Goal: Information Seeking & Learning: Learn about a topic

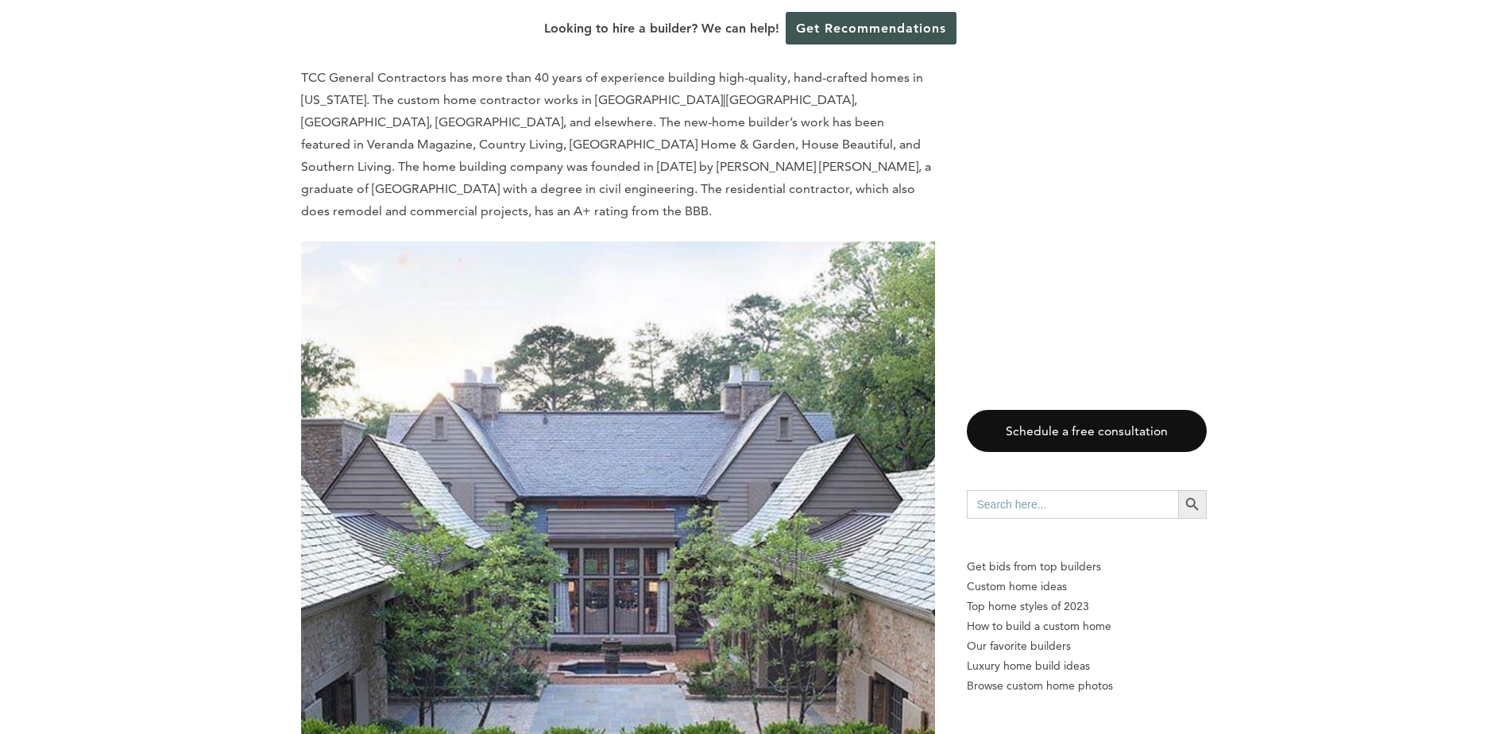
scroll to position [3606, 0]
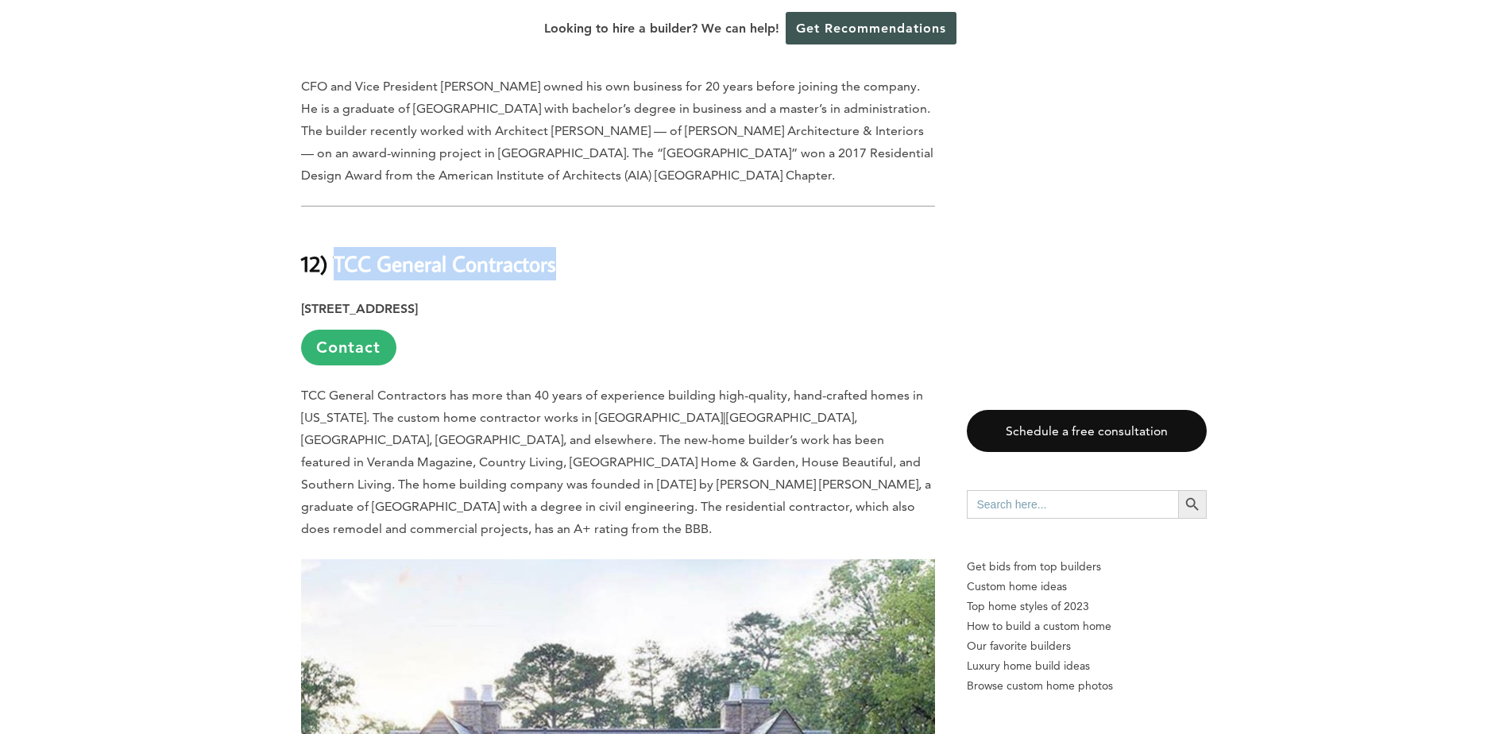
drag, startPoint x: 337, startPoint y: 157, endPoint x: 564, endPoint y: 154, distance: 227.2
click at [564, 226] on h2 "12) TCC General Contractors" at bounding box center [618, 253] width 634 height 55
drag, startPoint x: 564, startPoint y: 154, endPoint x: 537, endPoint y: 156, distance: 27.1
copy b "TCC General Contractors"
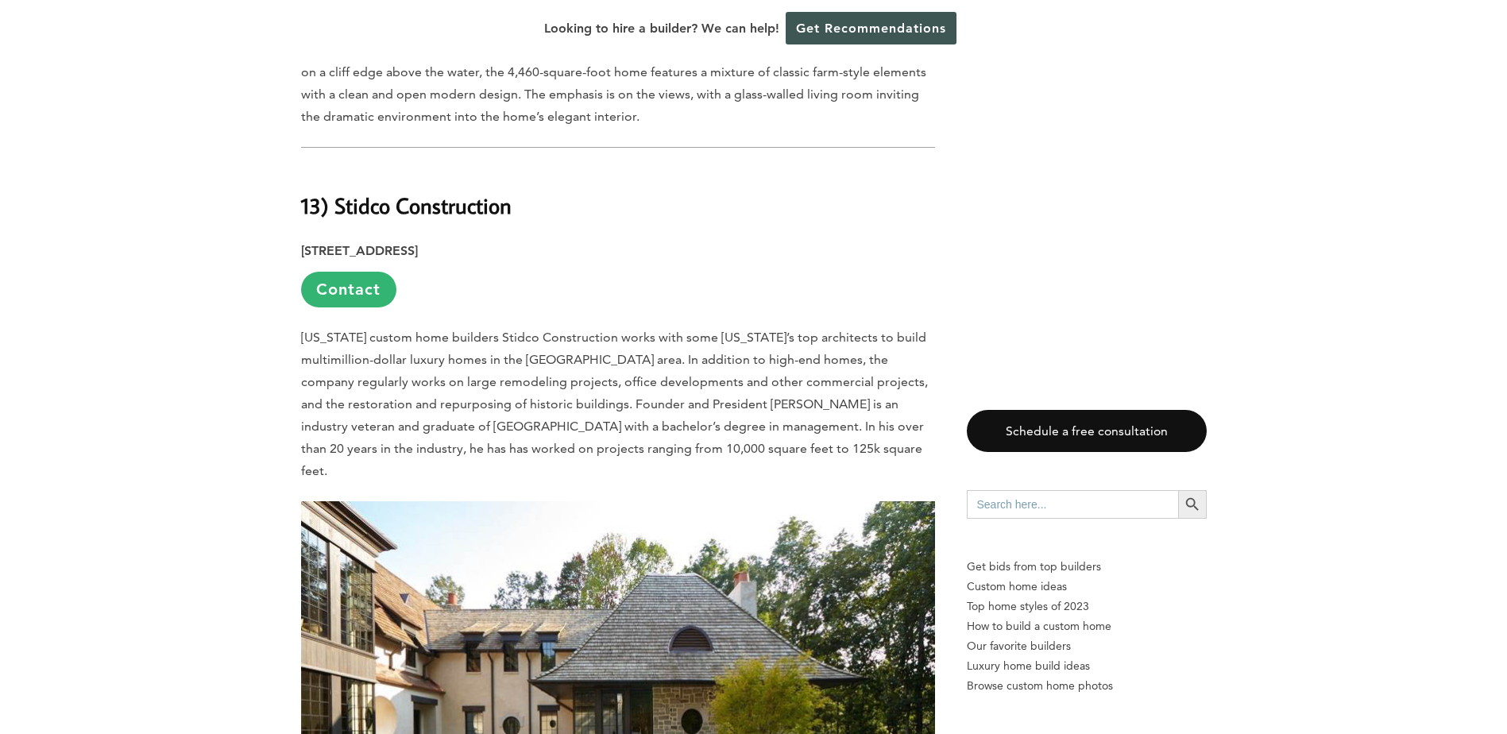
scroll to position [2733, 0]
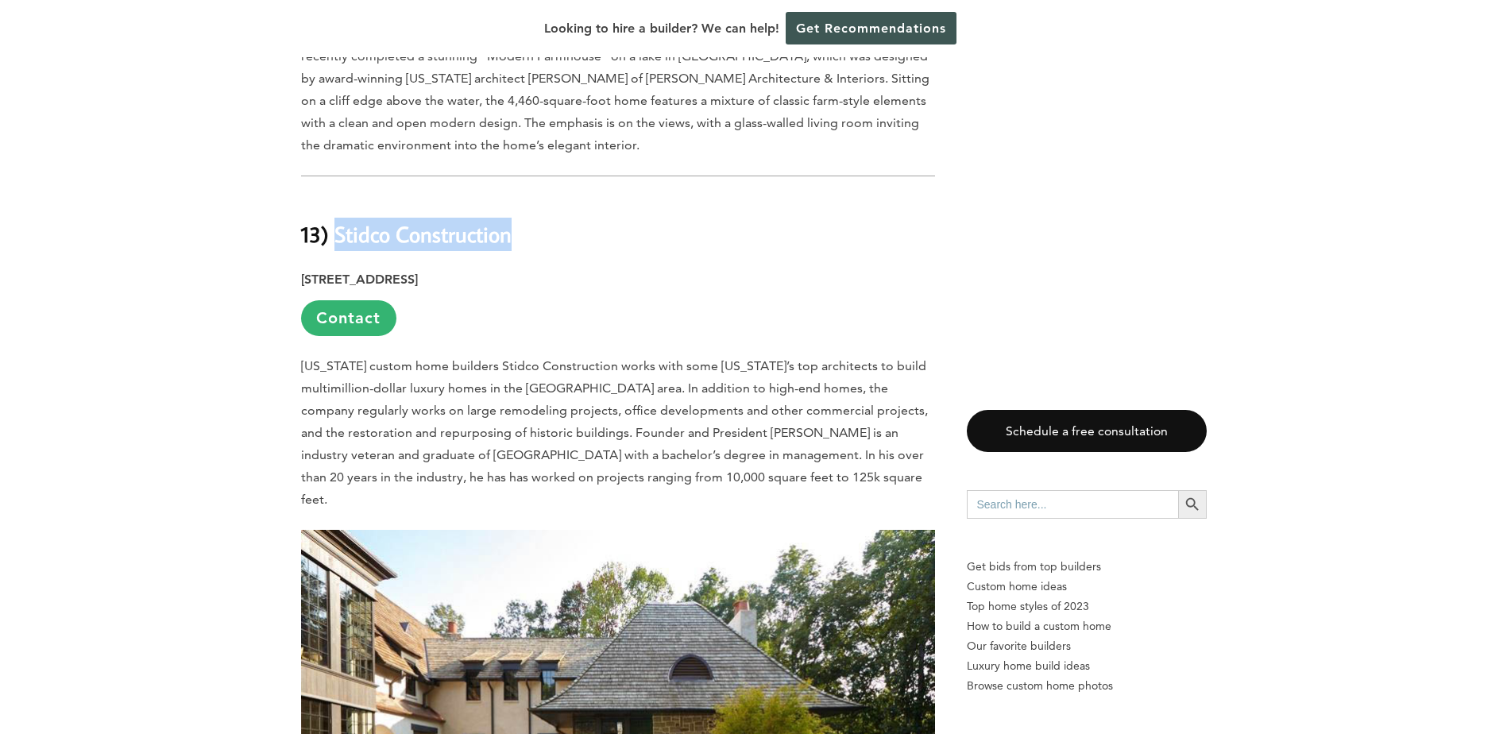
drag, startPoint x: 334, startPoint y: 141, endPoint x: 515, endPoint y: 141, distance: 180.3
click at [515, 195] on h2 "13) Stidco Construction" at bounding box center [618, 222] width 634 height 55
drag, startPoint x: 515, startPoint y: 141, endPoint x: 500, endPoint y: 142, distance: 14.3
copy b "Stidco Construction"
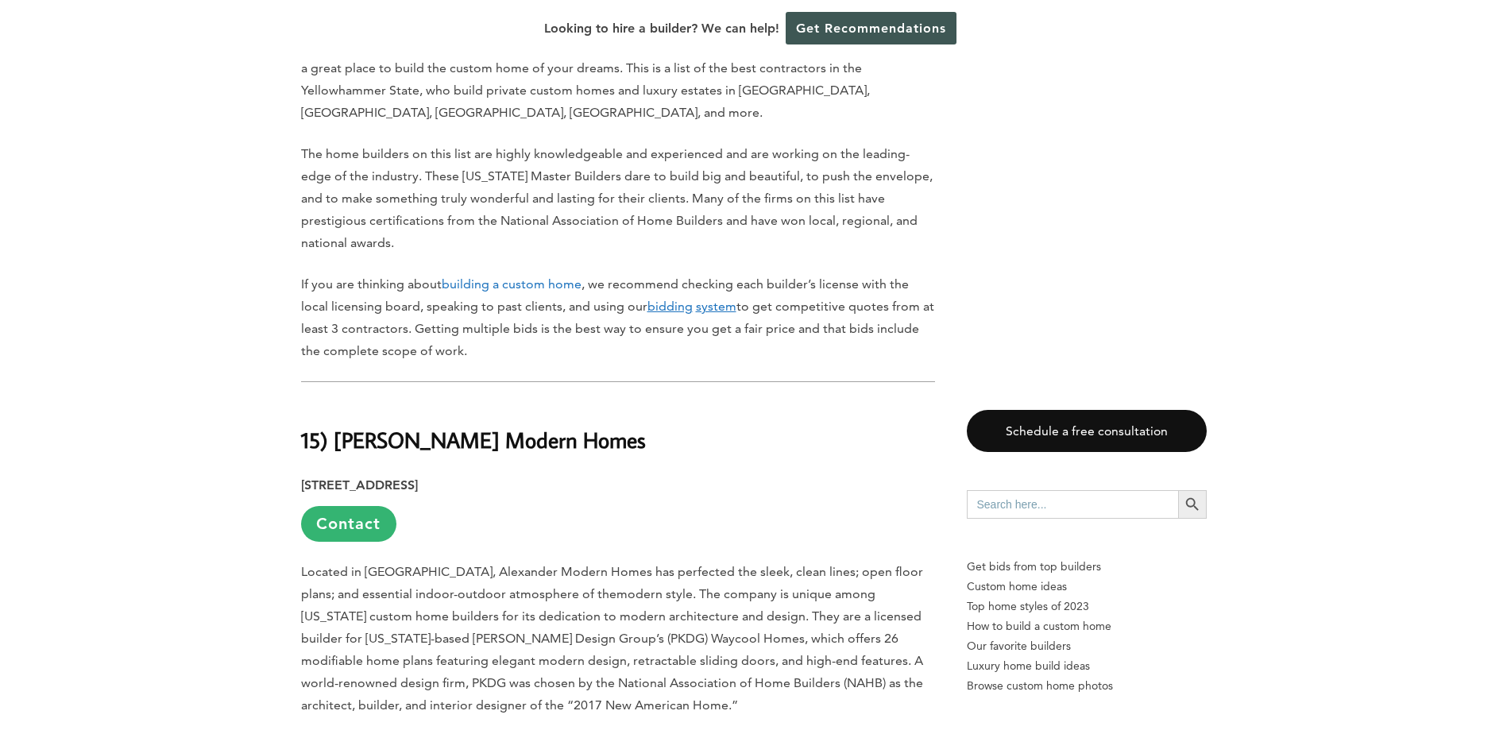
scroll to position [906, 0]
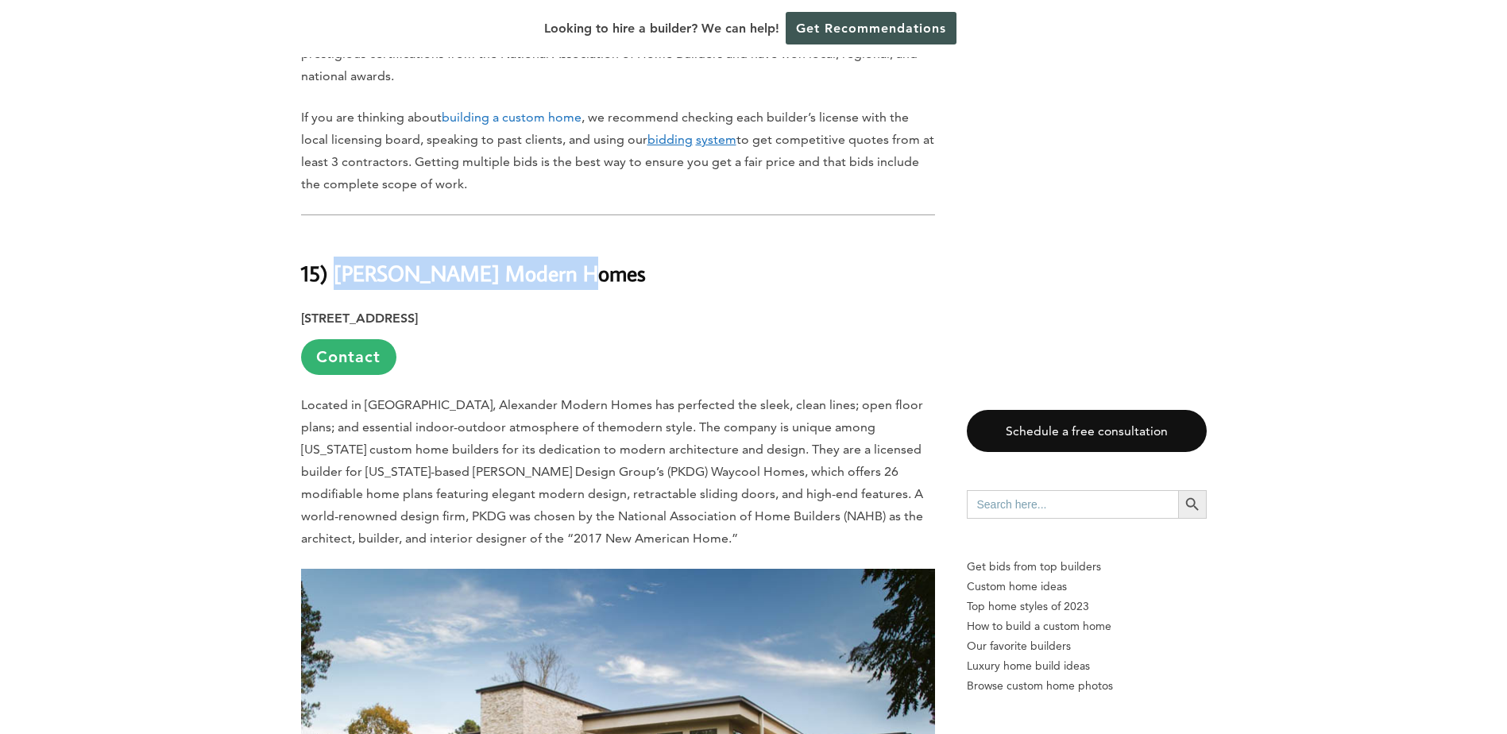
drag, startPoint x: 339, startPoint y: 259, endPoint x: 568, endPoint y: 254, distance: 228.8
click at [568, 259] on b "15) [PERSON_NAME] Modern Homes" at bounding box center [473, 273] width 345 height 28
copy b "Alexander Modern Homes"
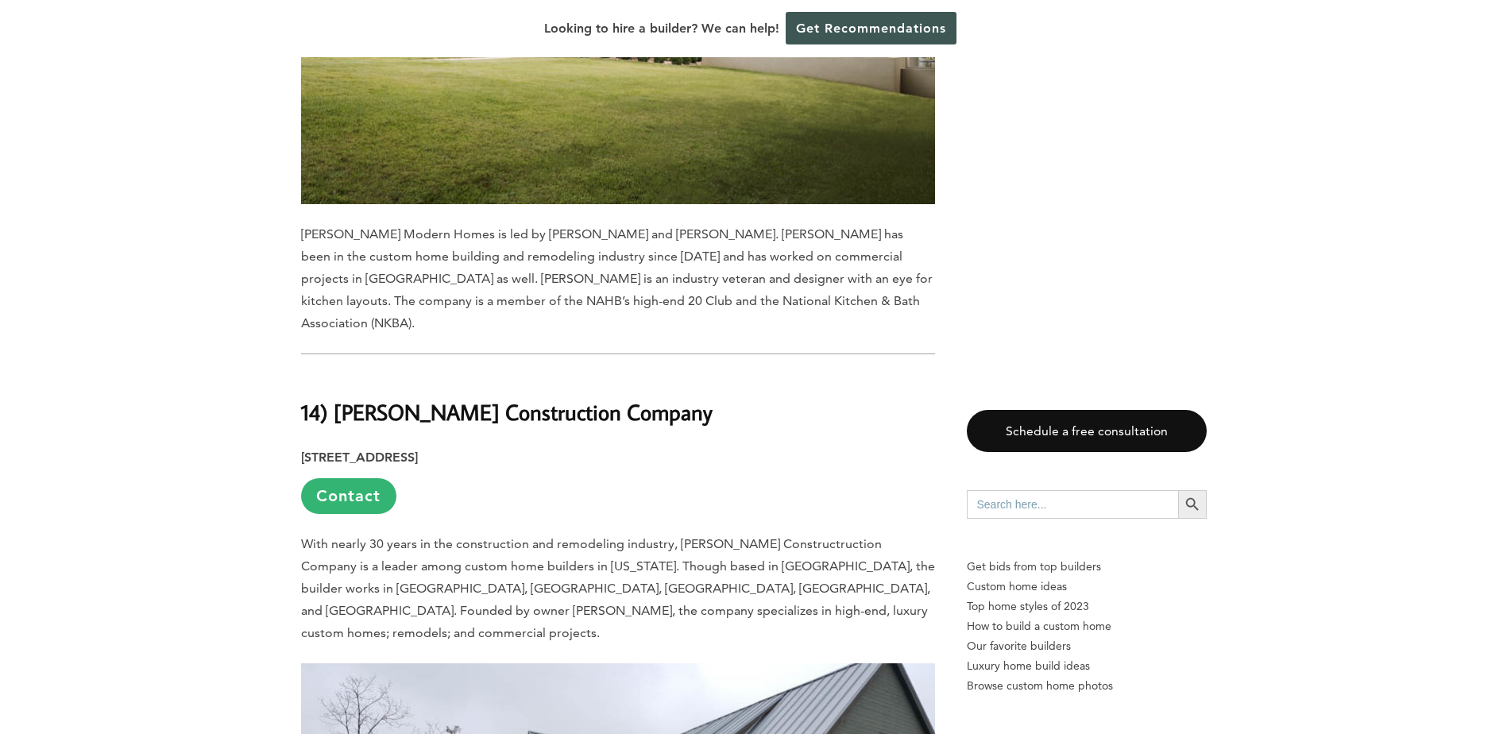
scroll to position [1859, 0]
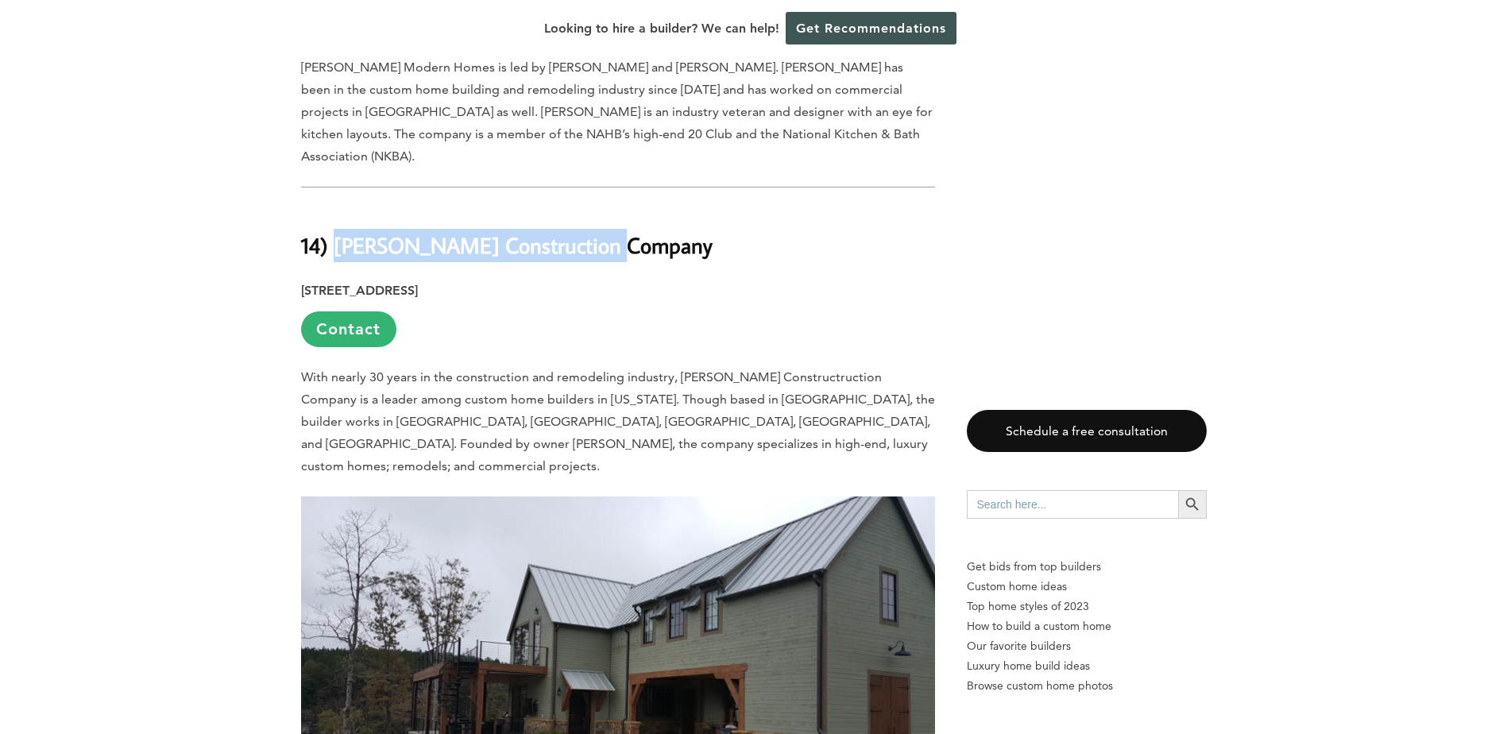
drag, startPoint x: 336, startPoint y: 203, endPoint x: 628, endPoint y: 193, distance: 291.7
click at [628, 207] on h2 "14) [PERSON_NAME] Construction Company" at bounding box center [618, 234] width 634 height 55
drag, startPoint x: 628, startPoint y: 193, endPoint x: 583, endPoint y: 199, distance: 44.8
copy b "[PERSON_NAME] Construction Company"
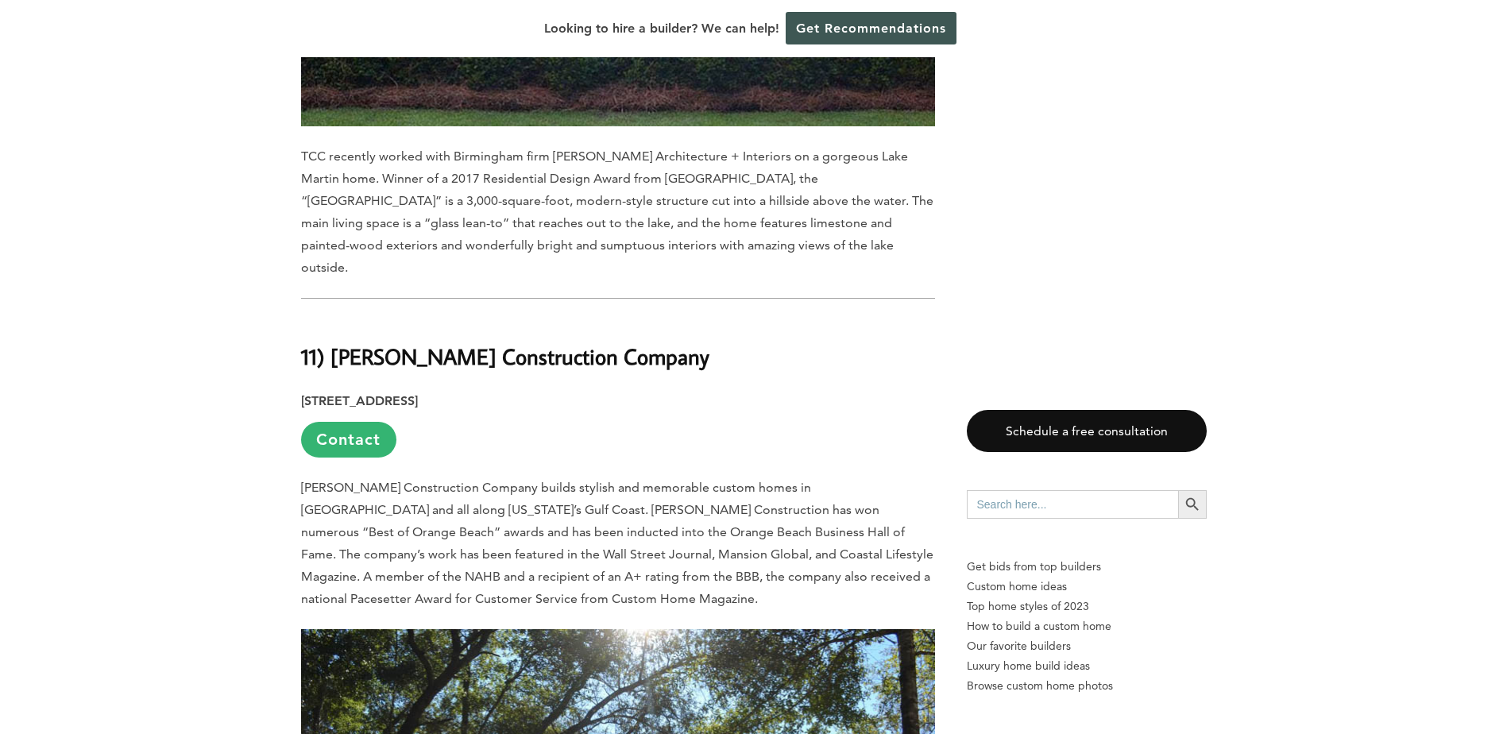
scroll to position [4639, 0]
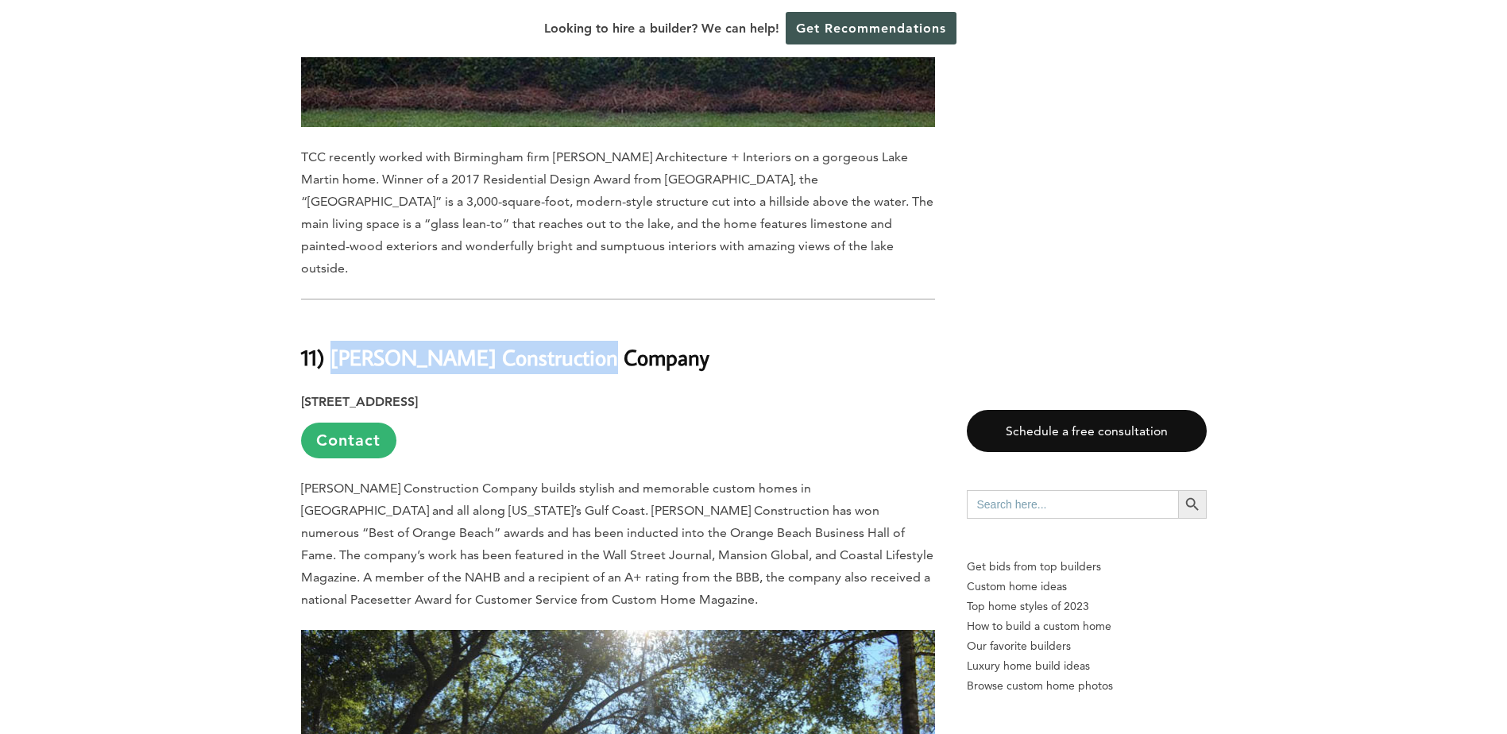
drag, startPoint x: 328, startPoint y: 197, endPoint x: 593, endPoint y: 191, distance: 264.6
click at [593, 343] on b "11) [PERSON_NAME] Construction Company" at bounding box center [505, 357] width 408 height 28
copy b "[PERSON_NAME] Construction Company"
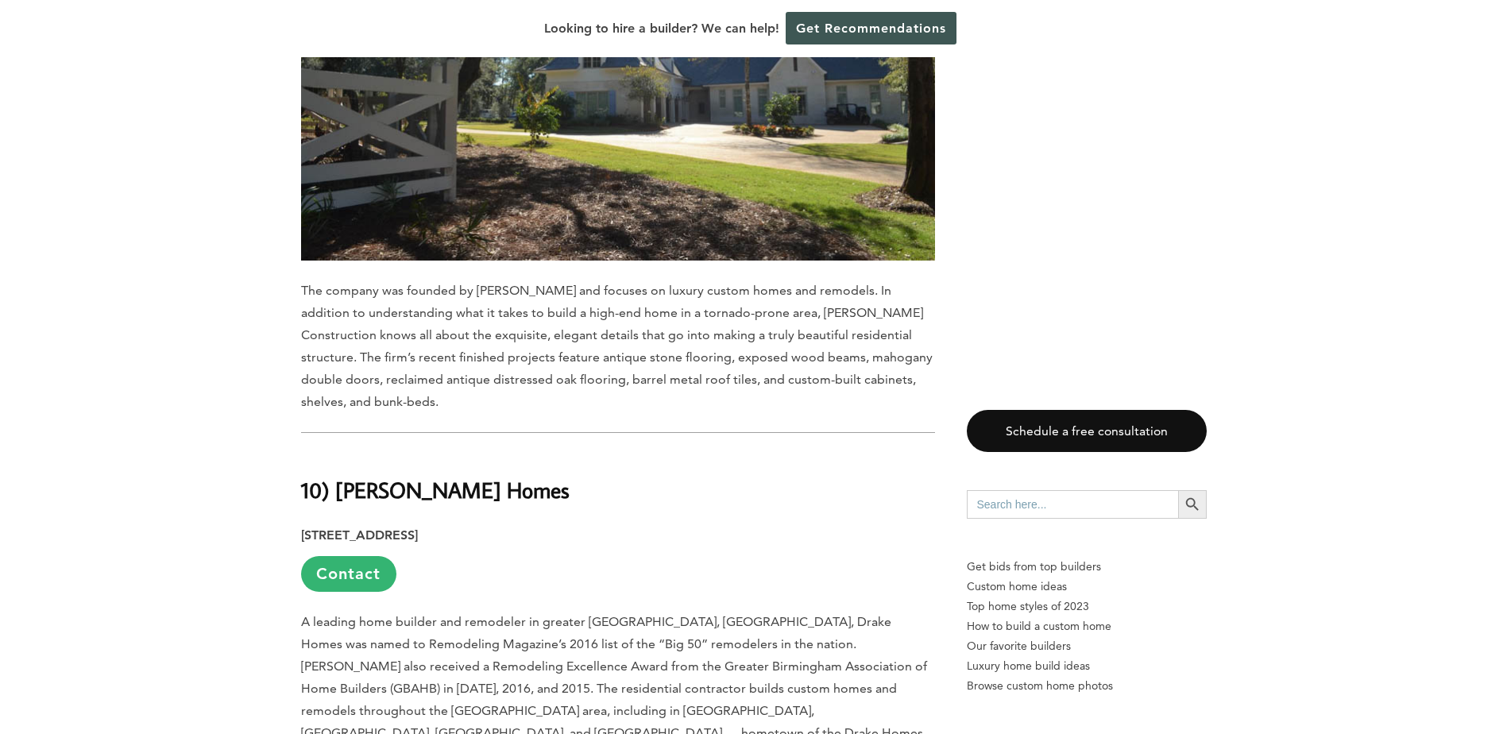
scroll to position [5672, 0]
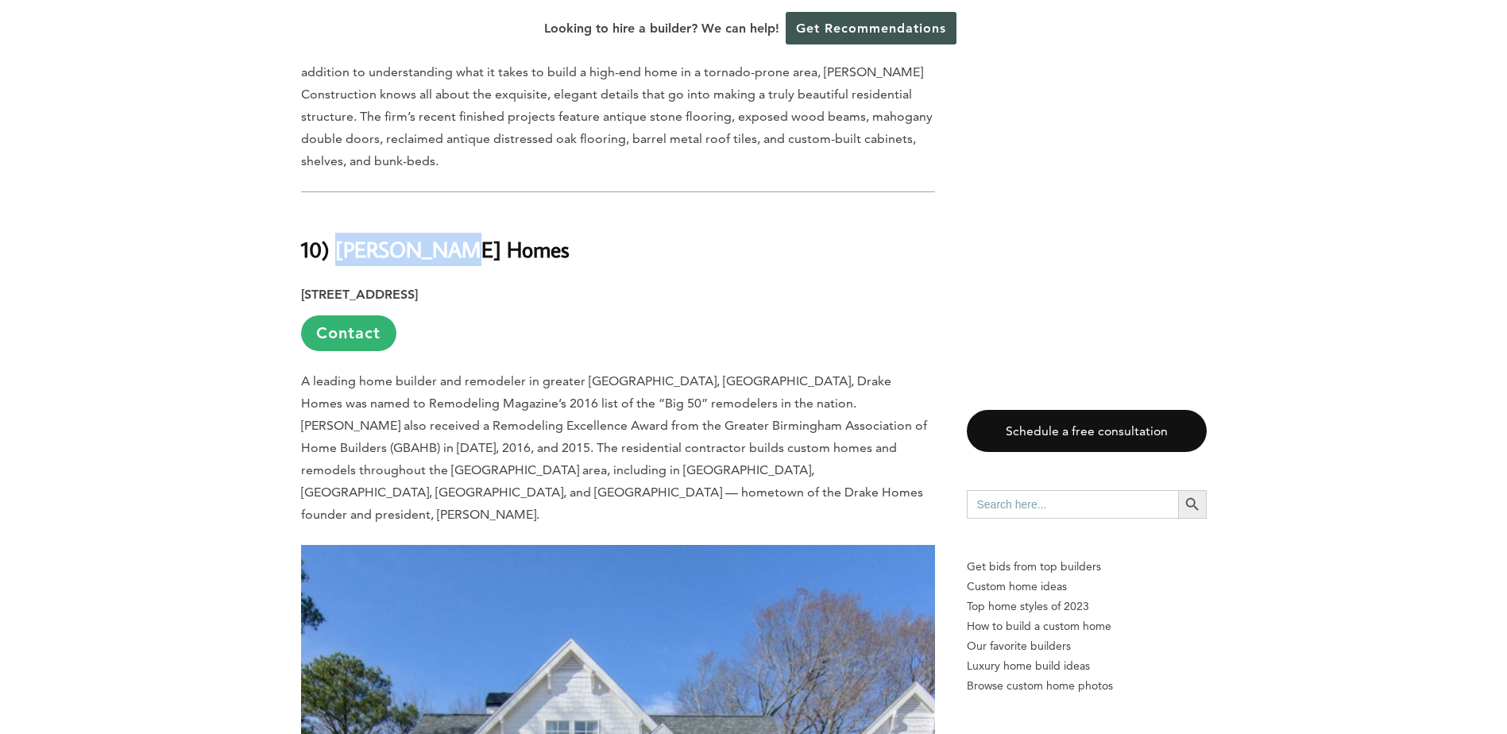
drag, startPoint x: 337, startPoint y: 76, endPoint x: 456, endPoint y: 72, distance: 119.2
click at [456, 235] on b "10) [PERSON_NAME] Homes" at bounding box center [435, 249] width 268 height 28
drag, startPoint x: 456, startPoint y: 72, endPoint x: 431, endPoint y: 80, distance: 26.6
copy b "Drake Homes"
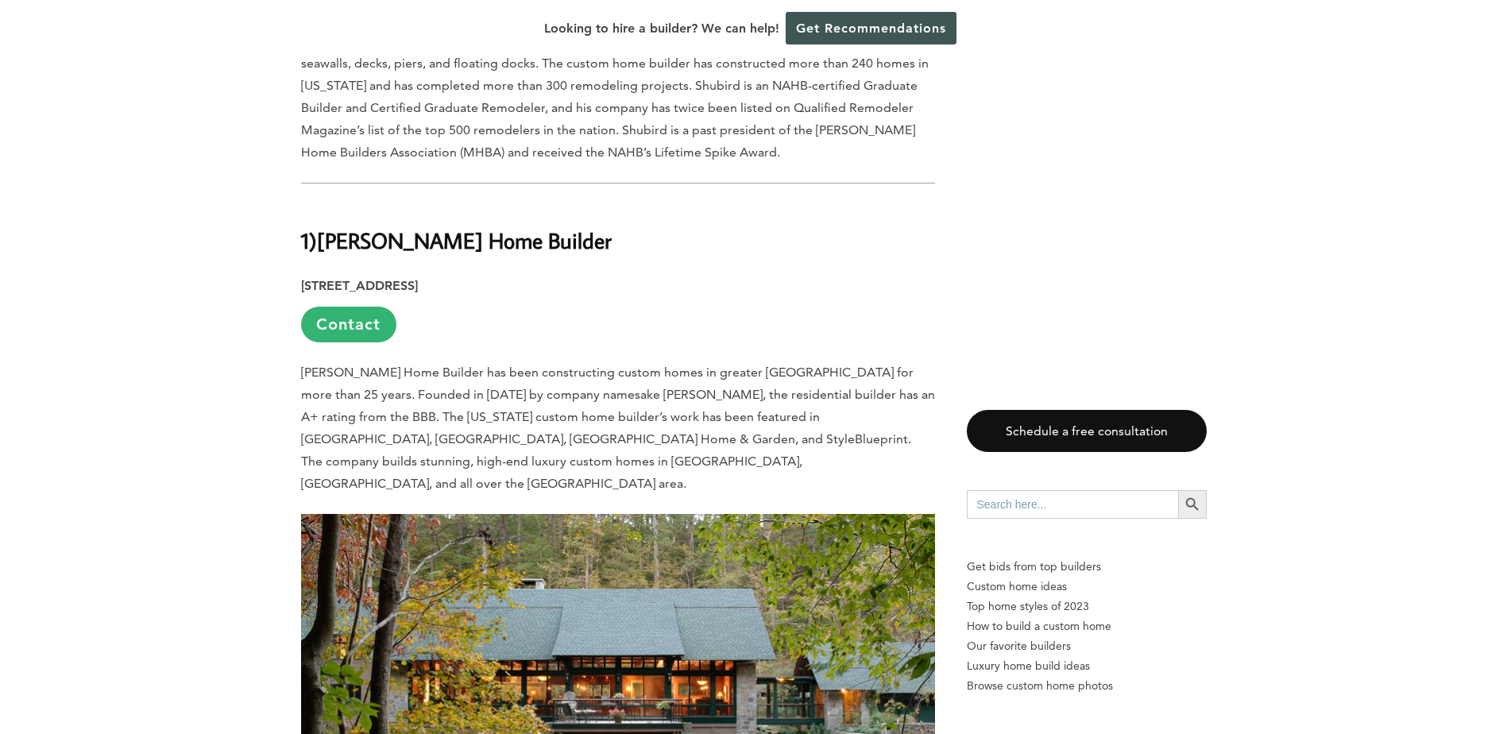
scroll to position [14409, 0]
